Goal: Transaction & Acquisition: Obtain resource

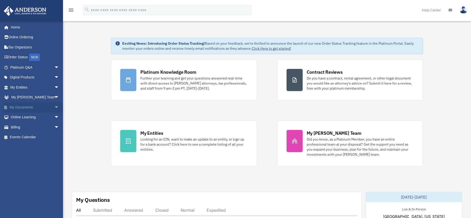
click at [54, 106] on span "arrow_drop_down" at bounding box center [59, 107] width 10 height 10
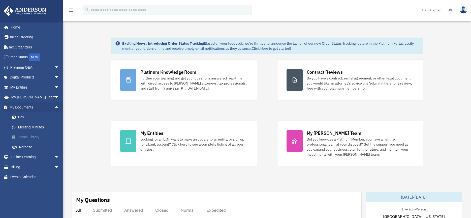
click at [32, 136] on link "Forms Library" at bounding box center [37, 137] width 60 height 10
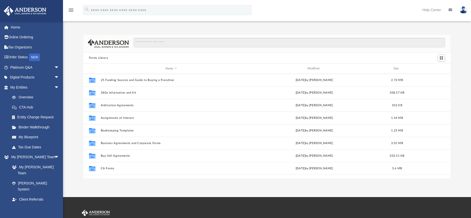
scroll to position [111, 363]
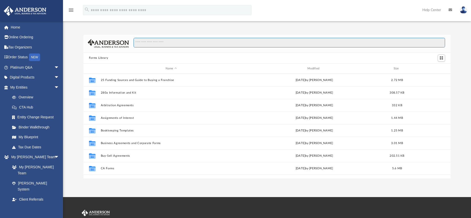
click at [235, 43] on input "Search files and folders" at bounding box center [289, 43] width 311 height 10
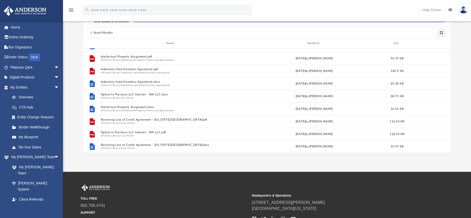
scroll to position [0, 0]
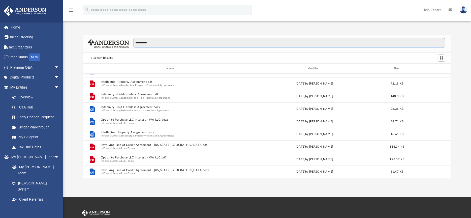
drag, startPoint x: 172, startPoint y: 42, endPoint x: 124, endPoint y: 38, distance: 47.3
click at [124, 38] on div "**********" at bounding box center [266, 44] width 367 height 18
type input "**********"
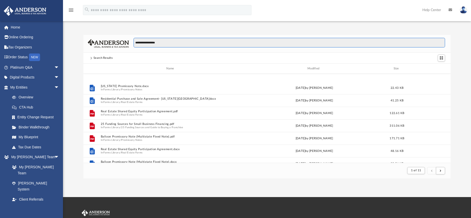
scroll to position [302, 0]
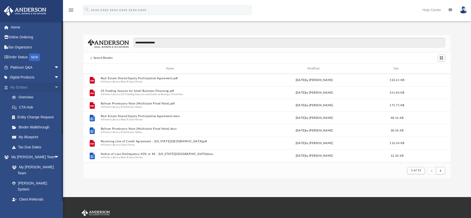
click at [54, 85] on span "arrow_drop_down" at bounding box center [59, 87] width 10 height 10
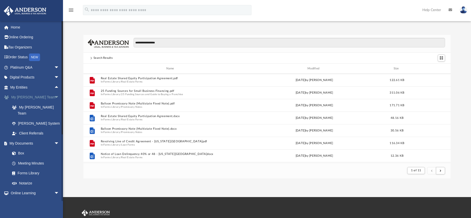
click at [54, 97] on span "arrow_drop_down" at bounding box center [59, 97] width 10 height 10
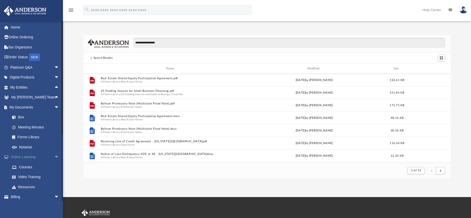
click at [54, 157] on span "arrow_drop_down" at bounding box center [59, 157] width 10 height 10
click at [34, 138] on link "Forms Library" at bounding box center [37, 137] width 60 height 10
click at [32, 135] on link "Forms Library" at bounding box center [37, 137] width 60 height 10
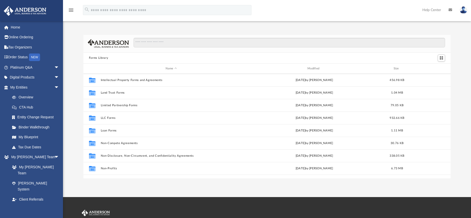
scroll to position [227, 0]
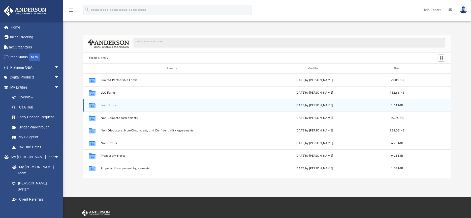
click at [107, 106] on button "Loan Forms" at bounding box center [171, 105] width 141 height 3
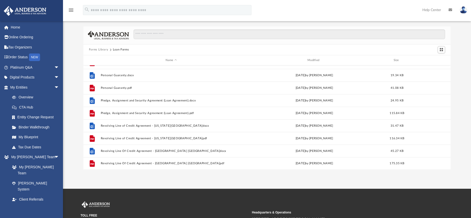
scroll to position [0, 0]
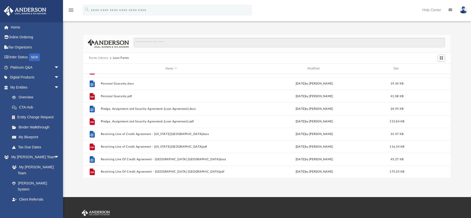
click at [102, 56] on button "Forms Library" at bounding box center [98, 58] width 19 height 5
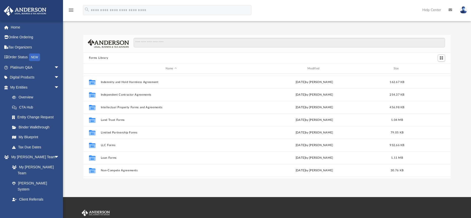
scroll to position [173, 0]
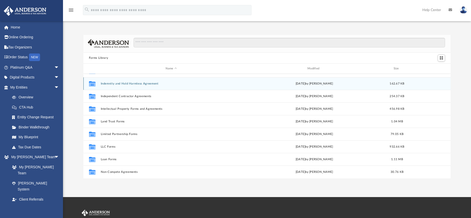
drag, startPoint x: 137, startPoint y: 28, endPoint x: 160, endPoint y: 83, distance: 59.4
click at [137, 28] on div "Forms Library Name Modified Size Collaborated Folder Assignments of Interest We…" at bounding box center [267, 101] width 408 height 154
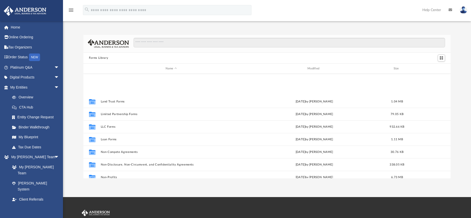
scroll to position [274, 0]
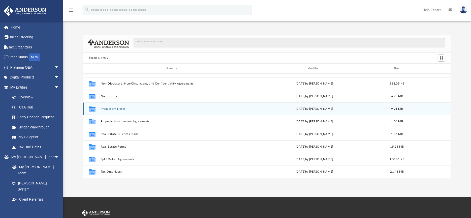
click at [125, 109] on button "Promissory Notes" at bounding box center [171, 108] width 141 height 3
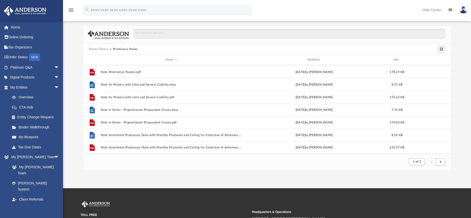
scroll to position [0, 0]
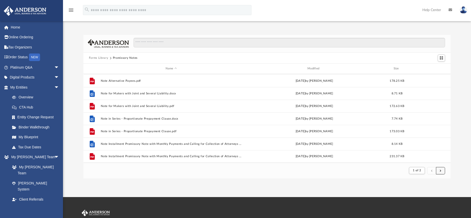
click at [442, 171] on button "submit" at bounding box center [440, 170] width 9 height 7
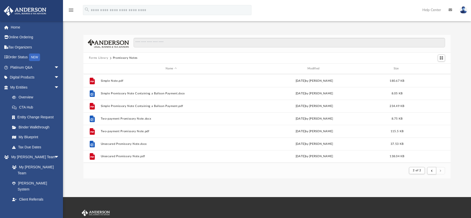
scroll to position [465, 0]
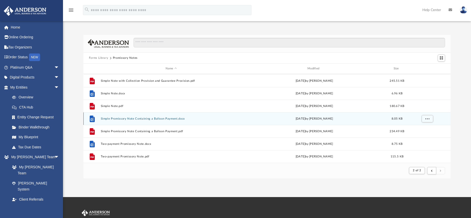
click at [156, 118] on button "Simple Promissory Note Containing a Balloon Payment.docx" at bounding box center [171, 118] width 141 height 3
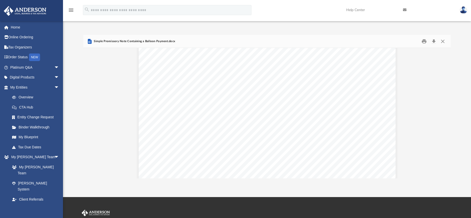
scroll to position [0, 0]
click at [446, 41] on button "Close" at bounding box center [442, 41] width 9 height 8
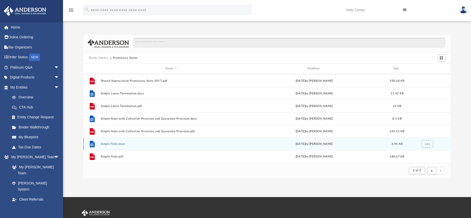
scroll to position [390, 0]
